Goal: Transaction & Acquisition: Purchase product/service

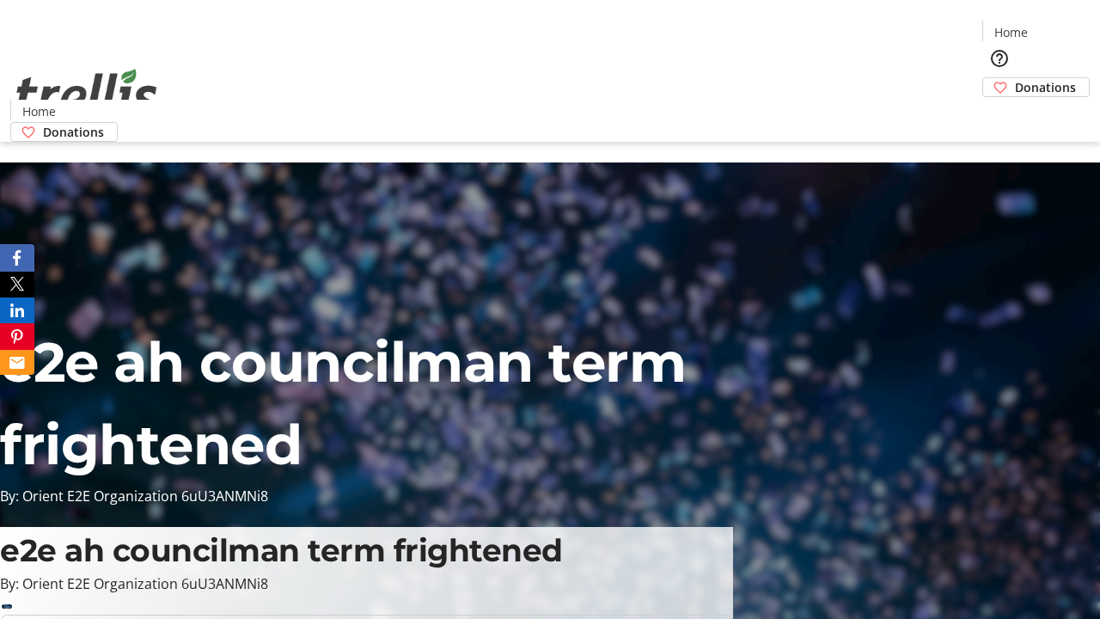
click at [1015, 78] on span "Donations" at bounding box center [1045, 87] width 61 height 18
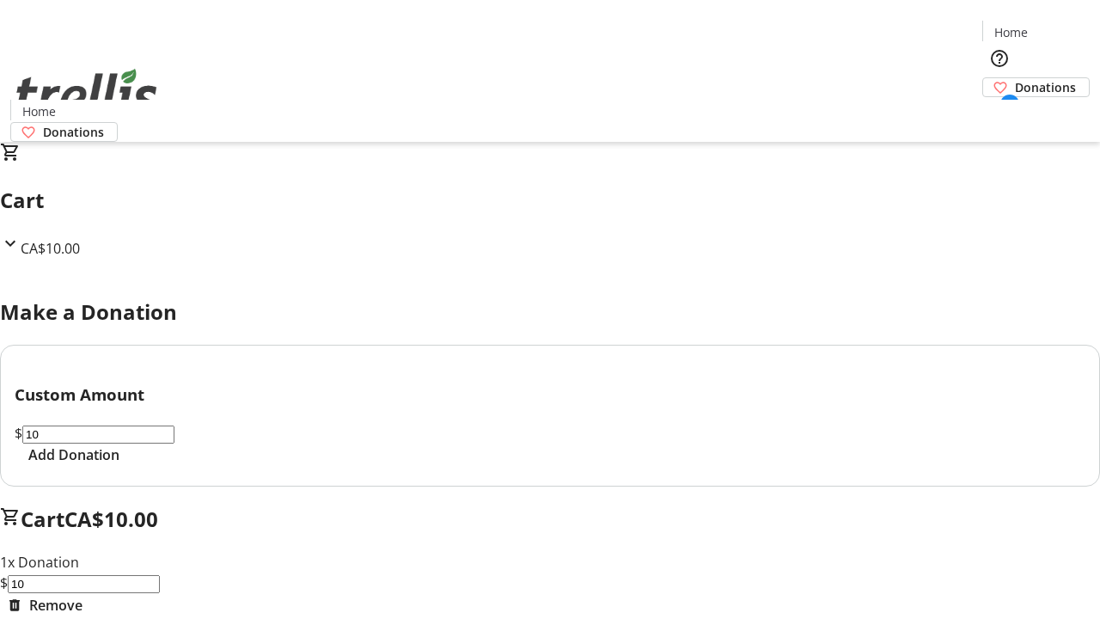
select select "CA"
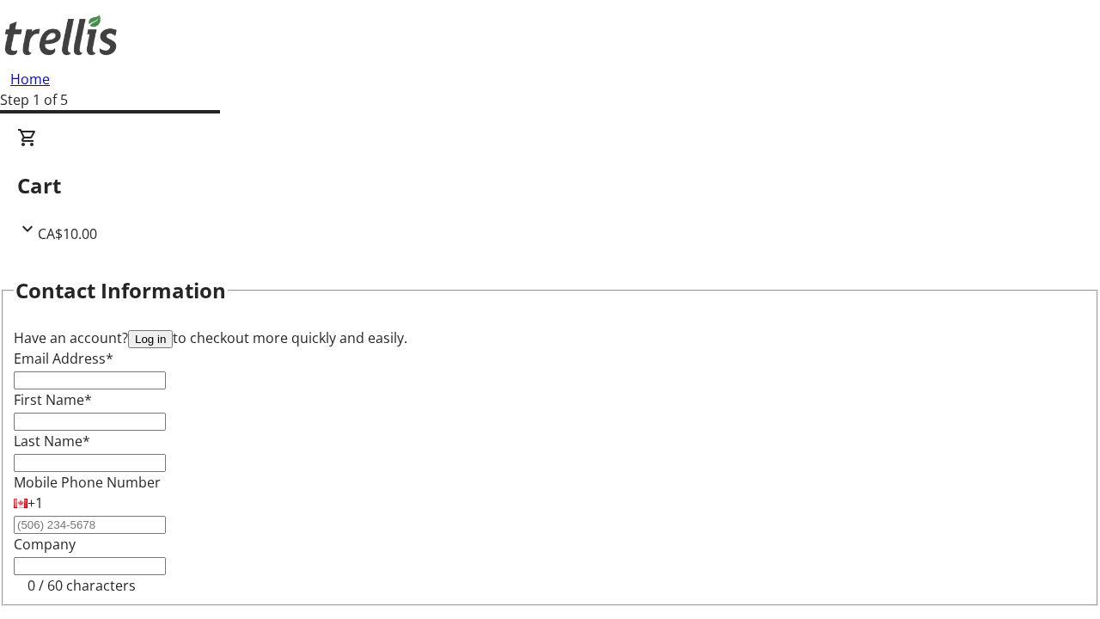
click at [173, 330] on button "Log in" at bounding box center [150, 339] width 45 height 18
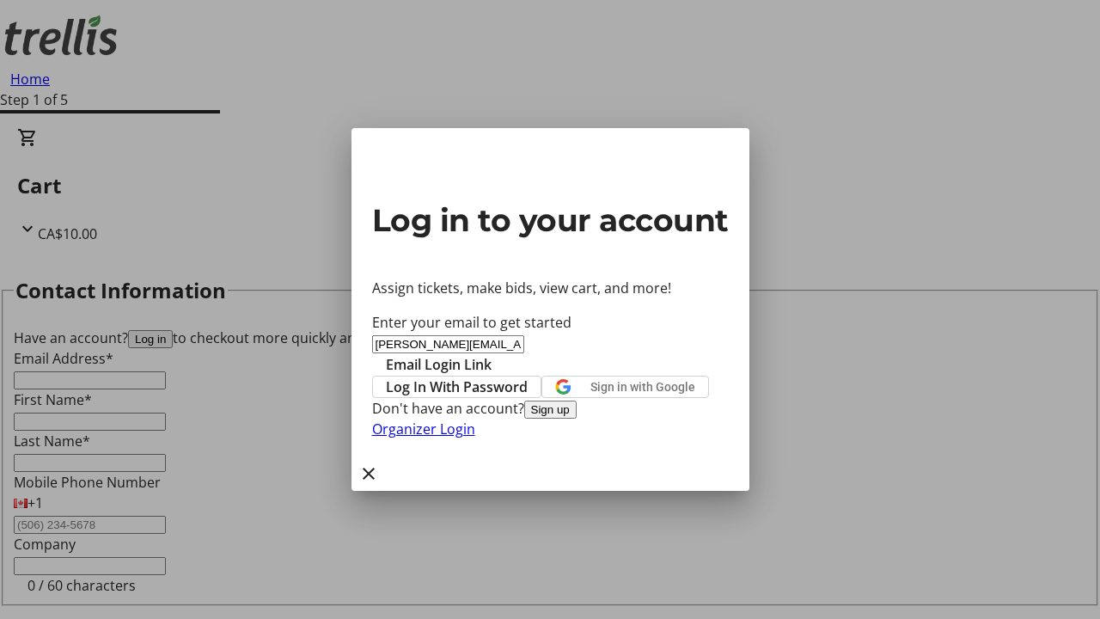
type input "[PERSON_NAME][EMAIL_ADDRESS][DOMAIN_NAME]"
click at [492, 354] on span "Email Login Link" at bounding box center [439, 364] width 106 height 21
